Goal: Find specific page/section: Find specific page/section

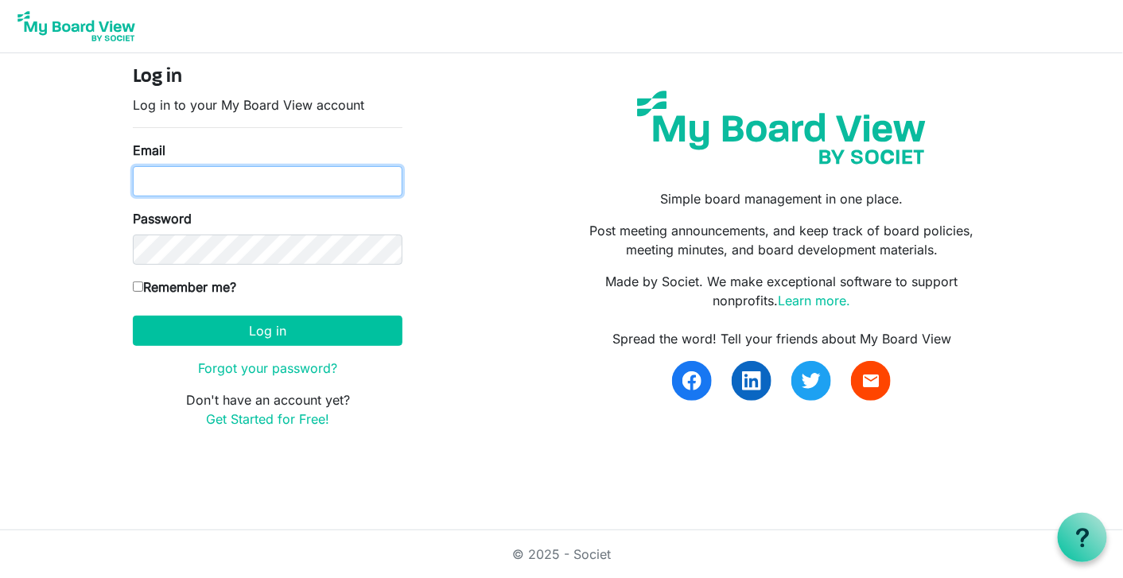
click at [225, 184] on input "Email" at bounding box center [268, 181] width 270 height 30
type input "[EMAIL_ADDRESS][DOMAIN_NAME]"
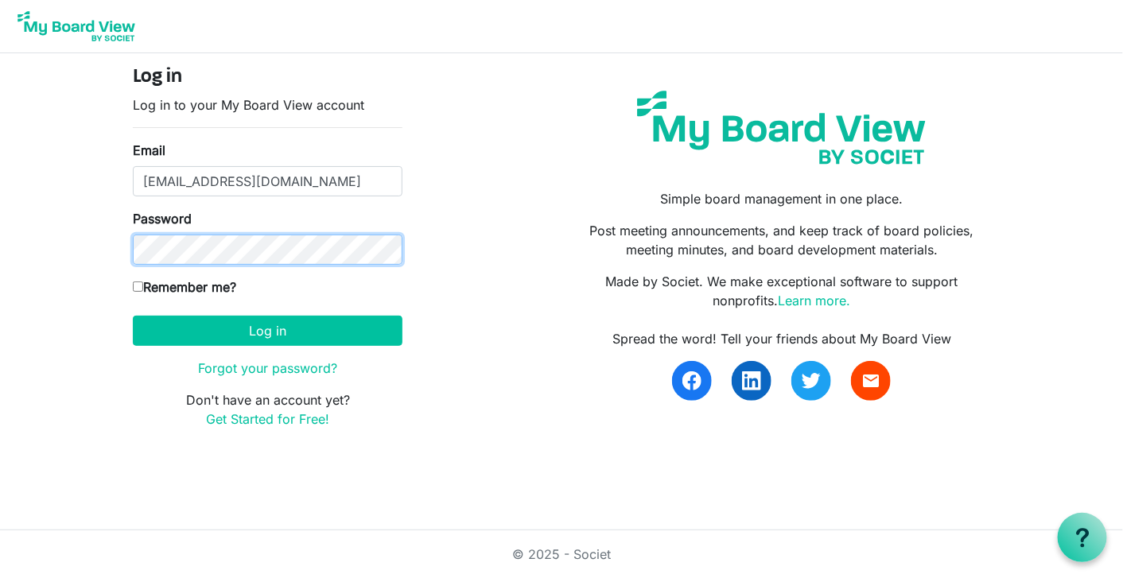
click at [133, 316] on button "Log in" at bounding box center [268, 331] width 270 height 30
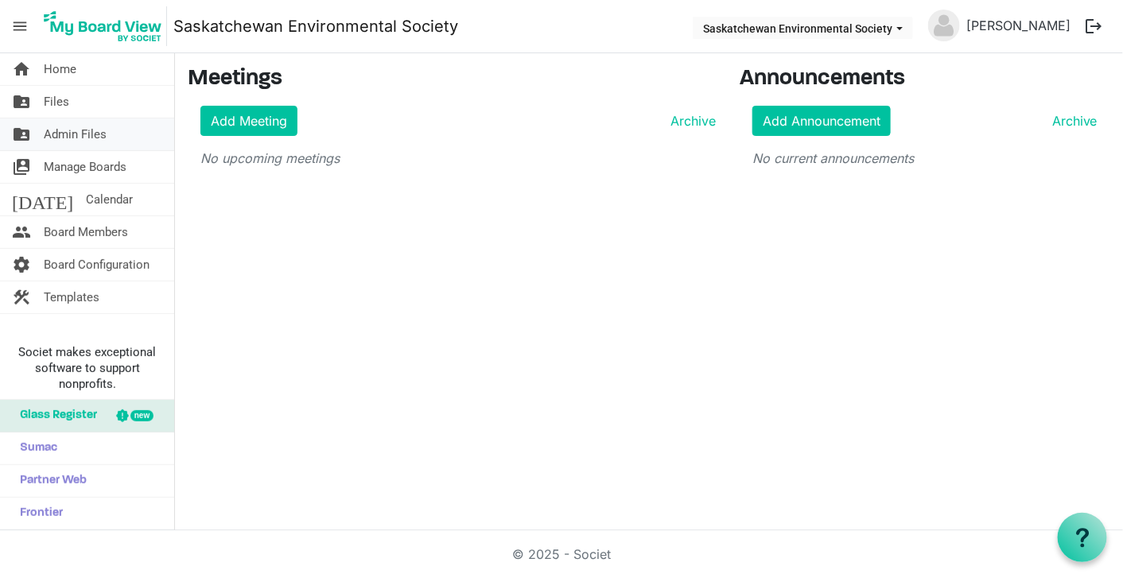
click at [77, 133] on span "Admin Files" at bounding box center [75, 134] width 63 height 32
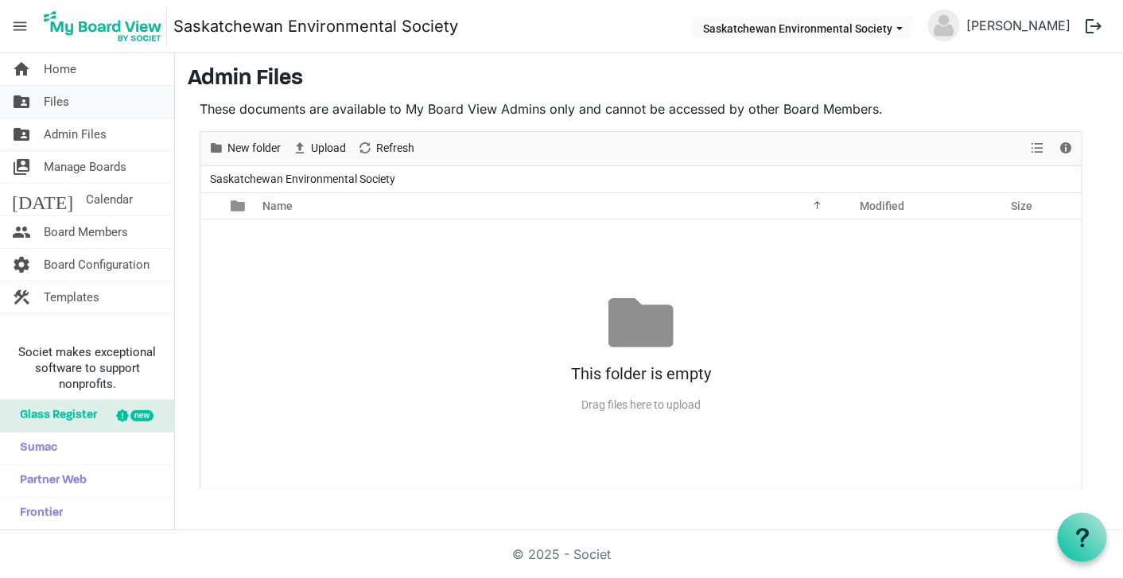
click at [57, 104] on span "Files" at bounding box center [56, 102] width 25 height 32
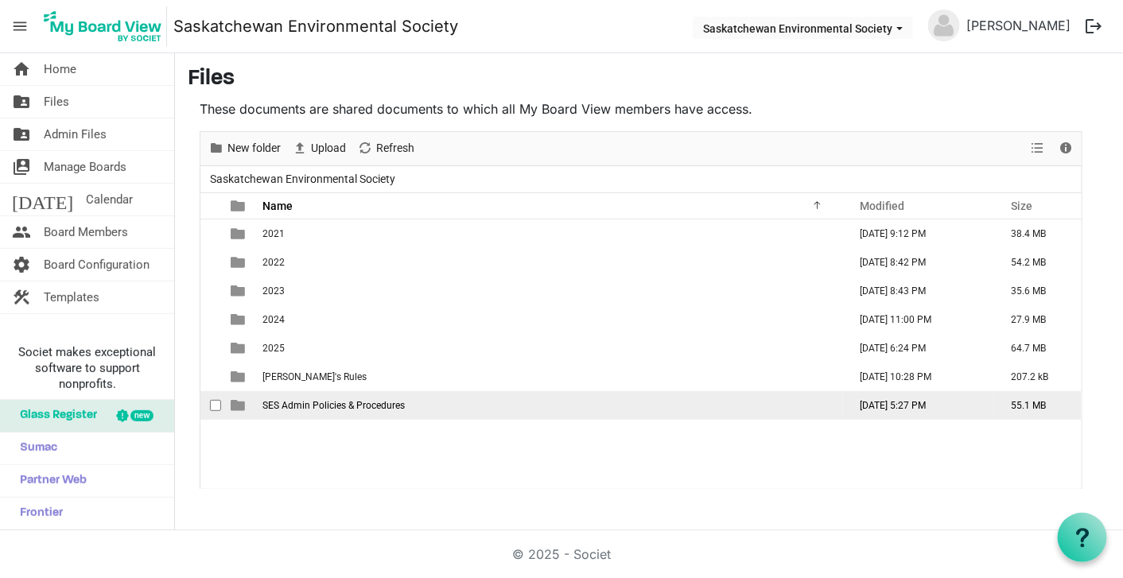
click at [359, 400] on span "SES Admin Policies & Procedures" at bounding box center [333, 405] width 142 height 11
click at [359, 401] on span "SES Admin Policies & Procedures" at bounding box center [333, 405] width 142 height 11
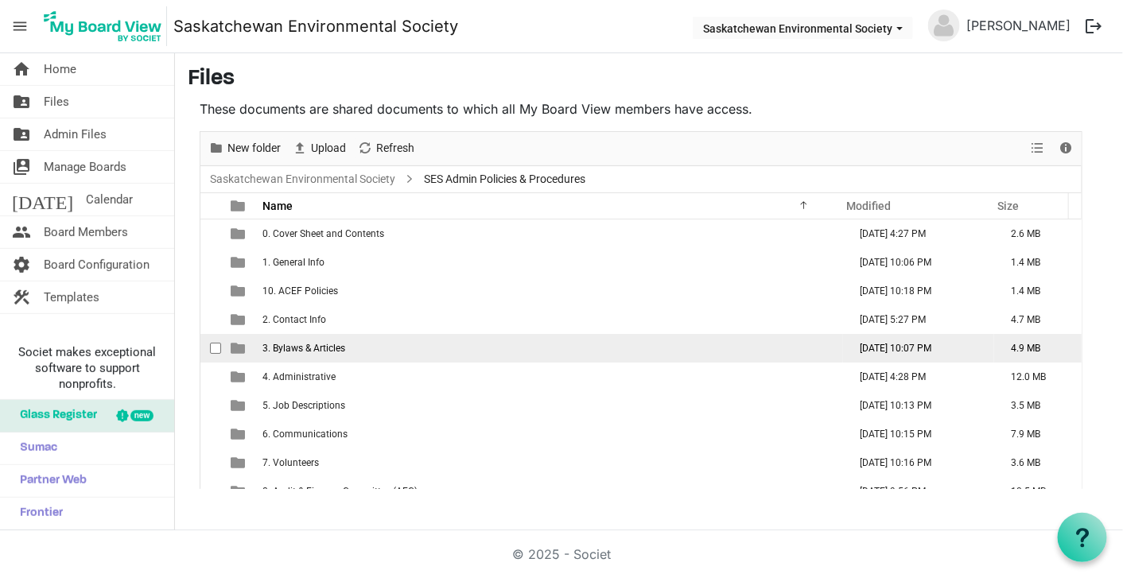
scroll to position [45, 0]
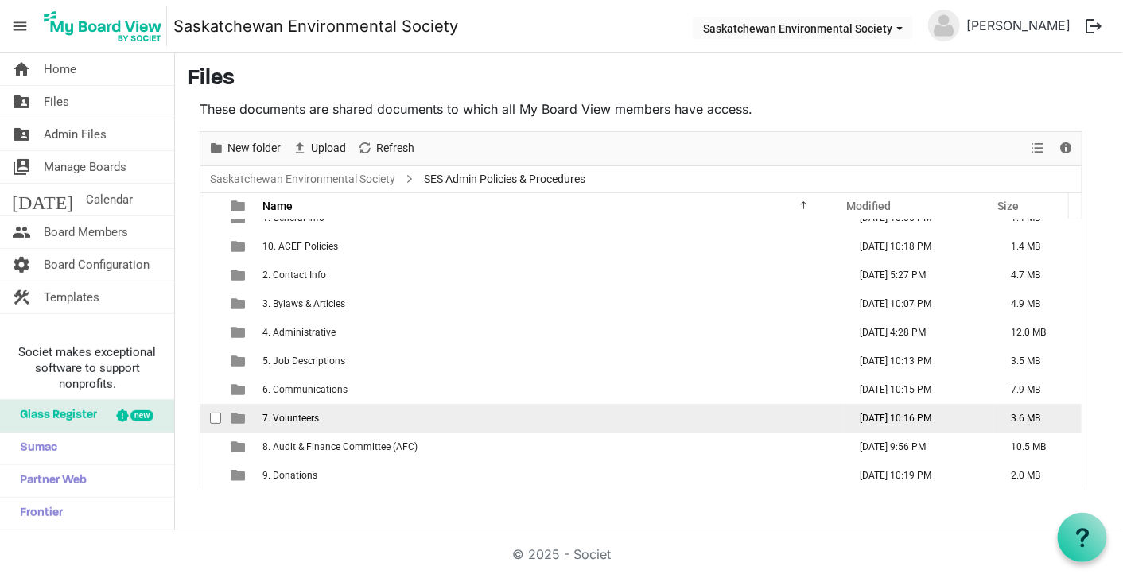
click at [285, 413] on span "7. Volunteers" at bounding box center [290, 418] width 56 height 11
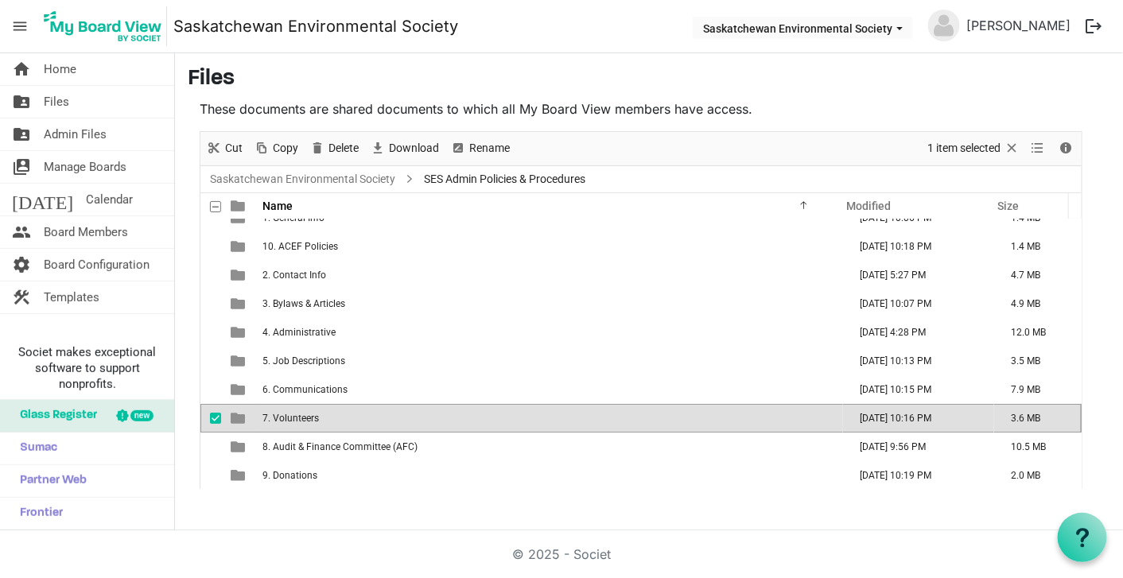
click at [285, 413] on span "7. Volunteers" at bounding box center [290, 418] width 56 height 11
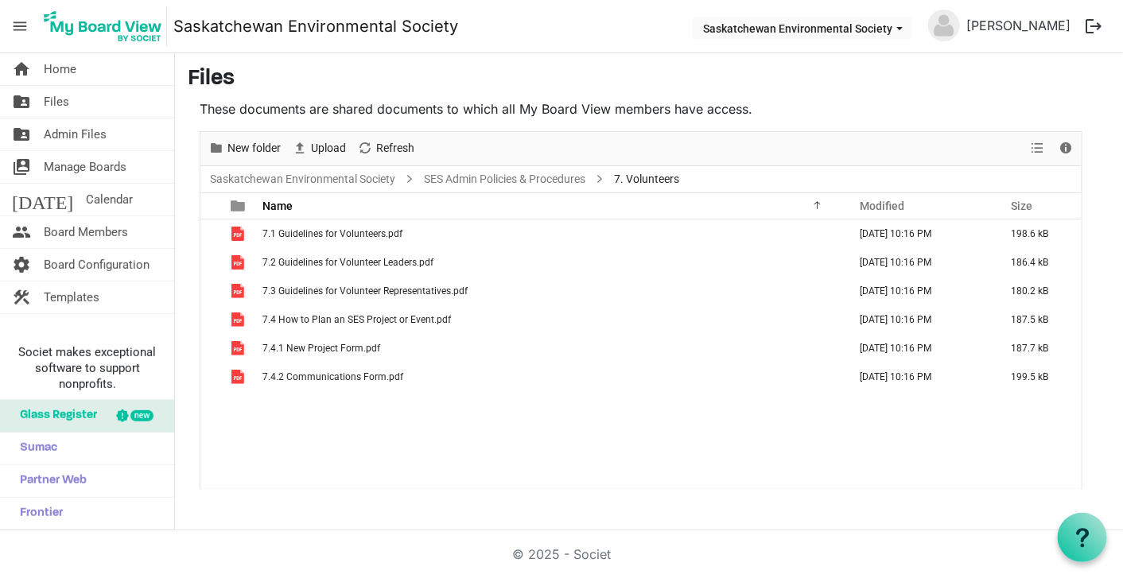
scroll to position [0, 0]
click at [1029, 20] on link "[PERSON_NAME]" at bounding box center [1018, 26] width 117 height 32
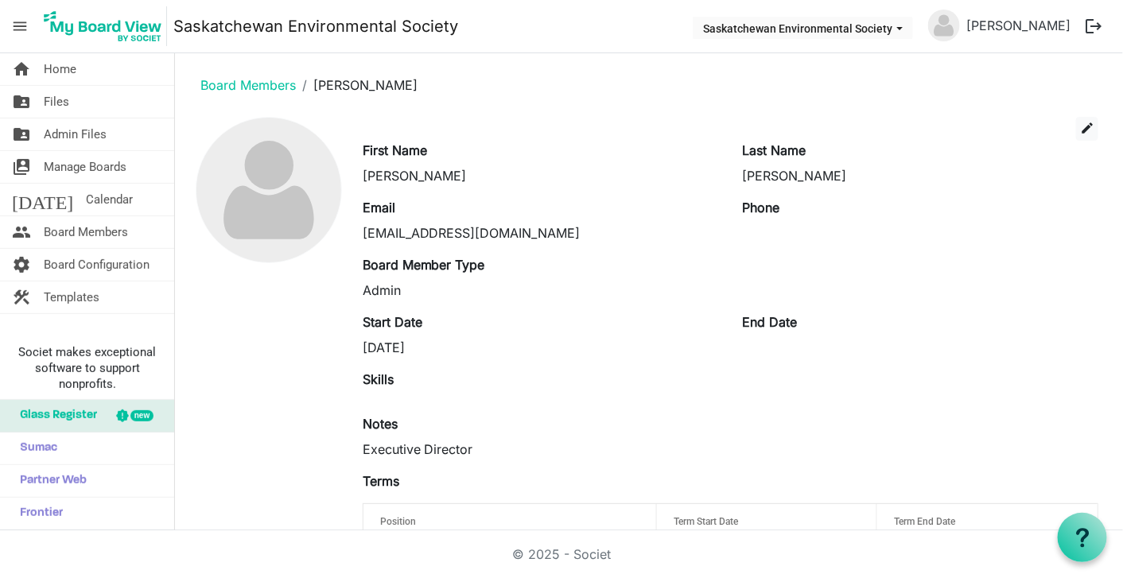
click at [1091, 22] on button "logout" at bounding box center [1093, 26] width 33 height 33
